Goal: Use online tool/utility: Utilize a website feature to perform a specific function

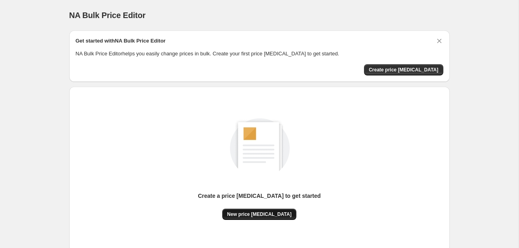
click at [264, 215] on span "New price change job" at bounding box center [259, 214] width 65 height 6
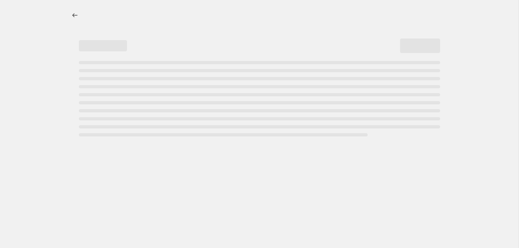
select select "percentage"
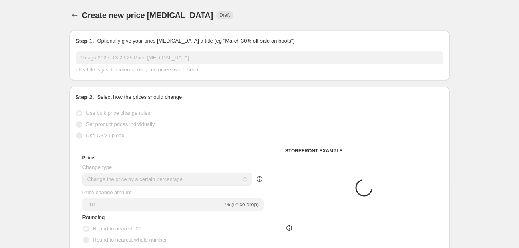
scroll to position [127, 0]
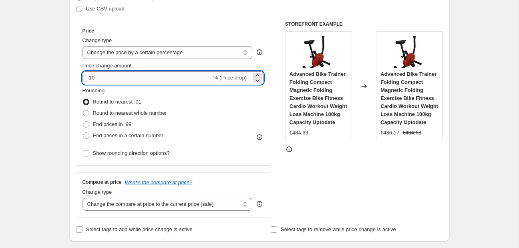
click at [137, 78] on input "-10" at bounding box center [147, 77] width 129 height 13
type input "-1"
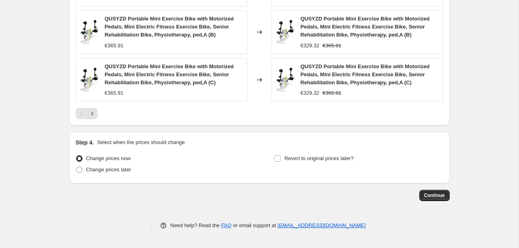
scroll to position [614, 0]
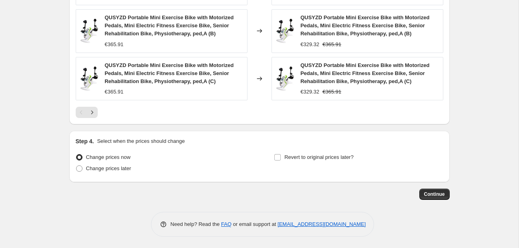
type input "-25"
drag, startPoint x: 432, startPoint y: 186, endPoint x: 427, endPoint y: 189, distance: 6.5
click at [417, 189] on div "Continue" at bounding box center [259, 193] width 381 height 11
click at [429, 190] on button "Continue" at bounding box center [435, 193] width 30 height 11
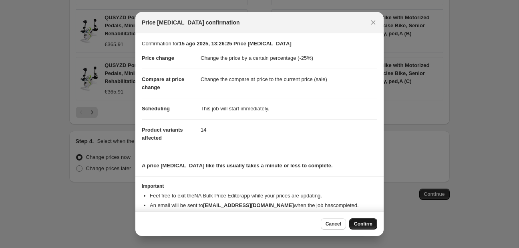
click at [355, 224] on span "Confirm" at bounding box center [363, 223] width 18 height 6
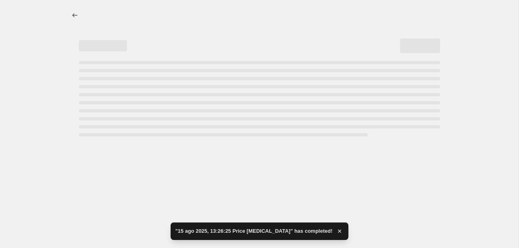
select select "percentage"
